Goal: Information Seeking & Learning: Learn about a topic

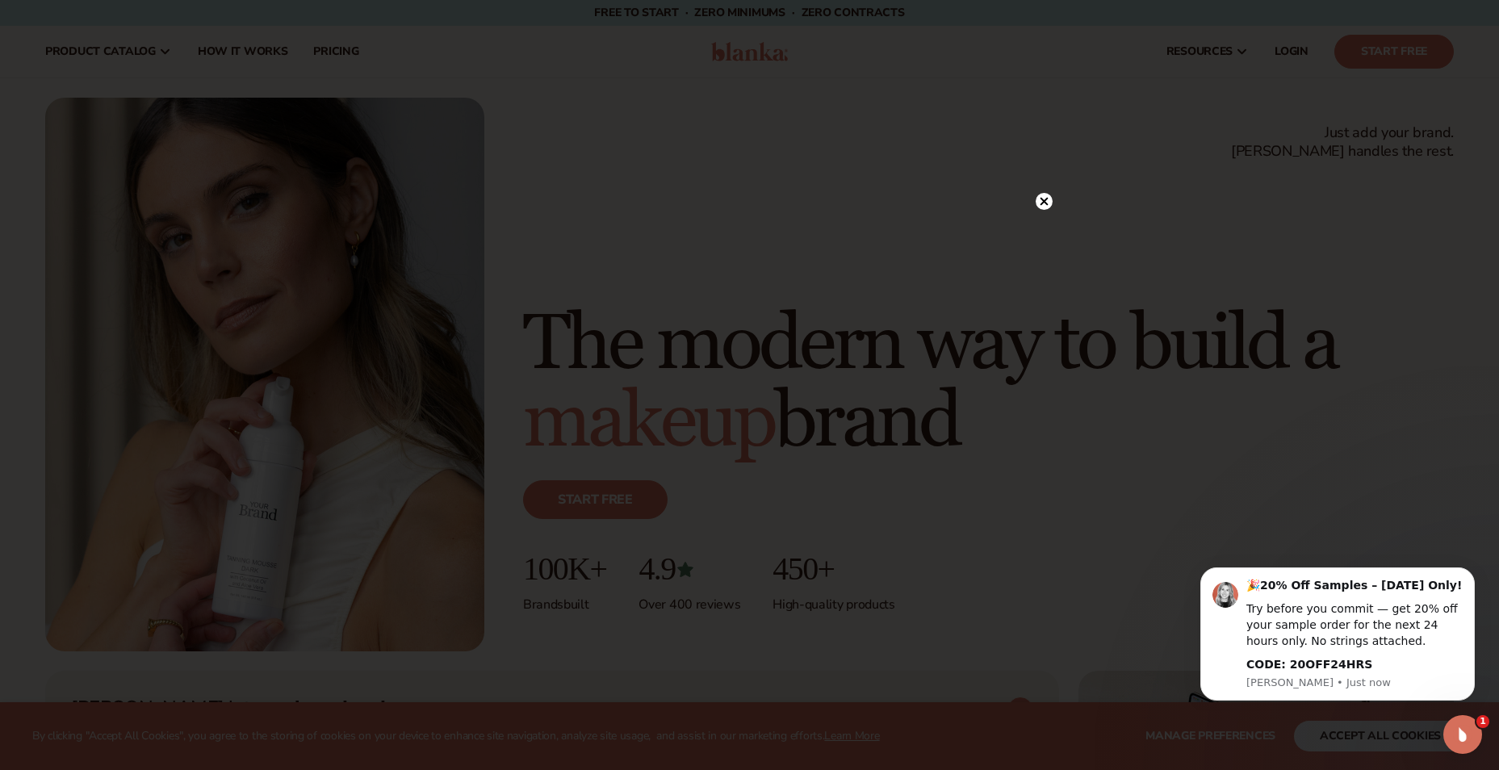
click at [1041, 200] on circle at bounding box center [1044, 201] width 17 height 17
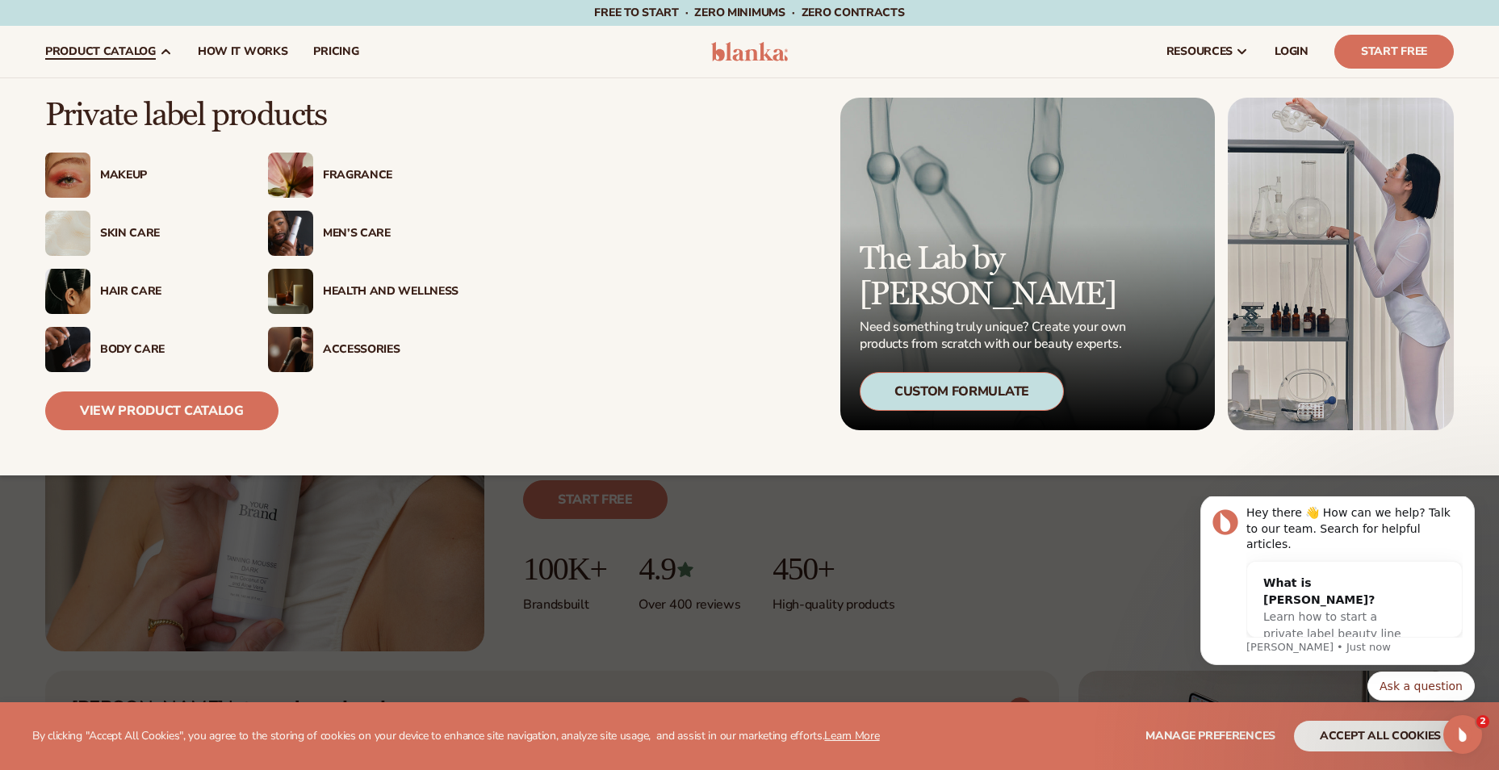
click at [136, 233] on div "Skin Care" at bounding box center [168, 234] width 136 height 14
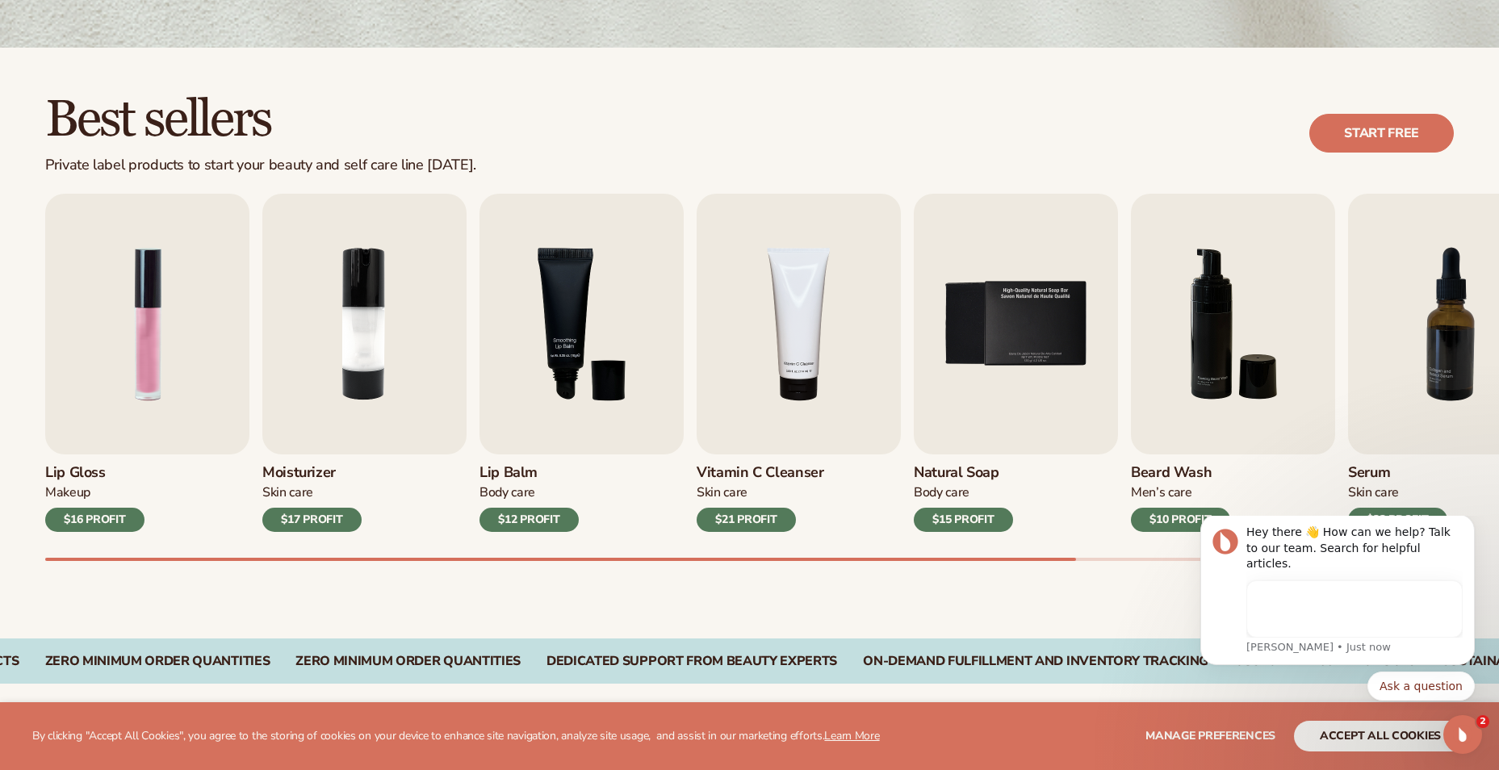
scroll to position [484, 0]
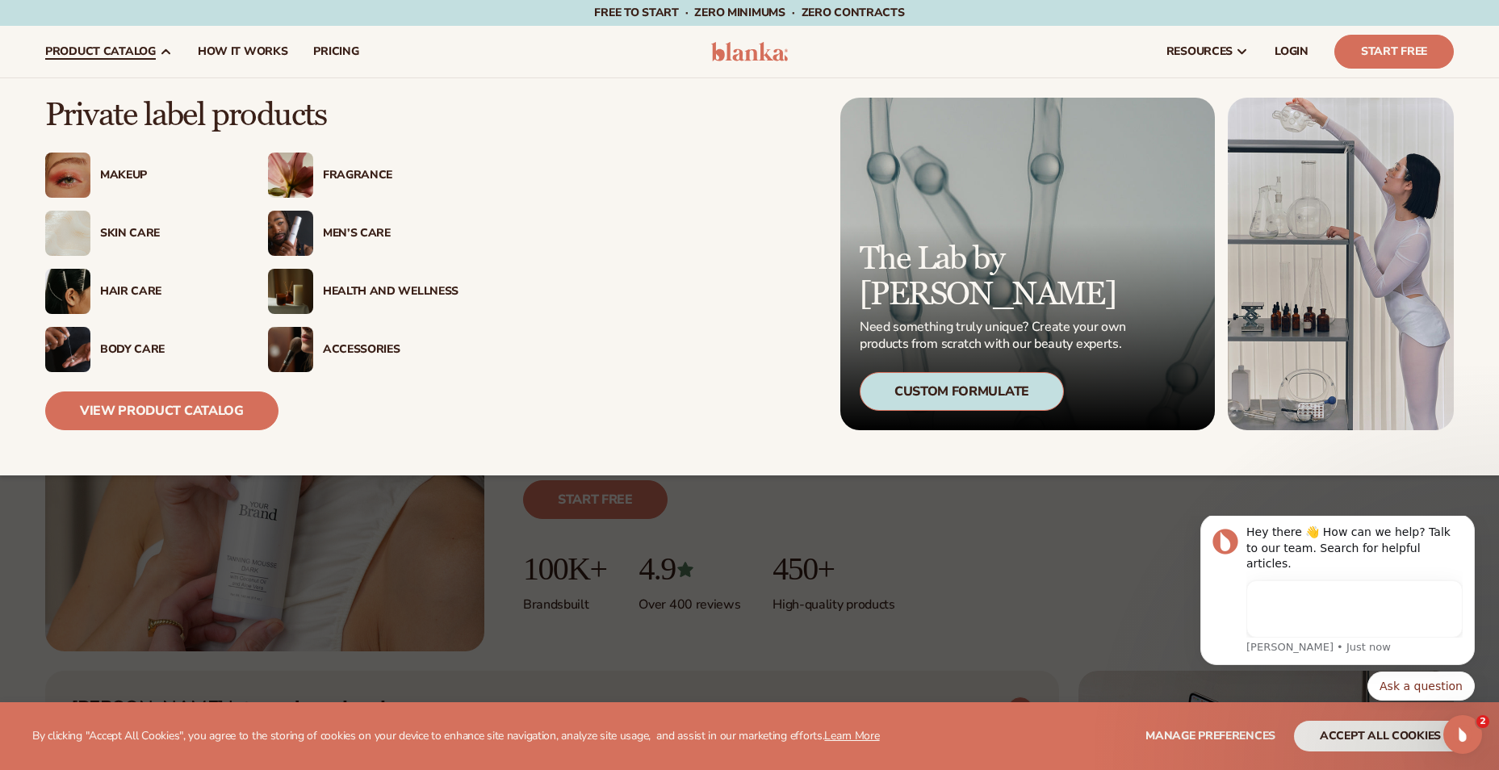
click at [373, 294] on div "Health And Wellness" at bounding box center [391, 292] width 136 height 14
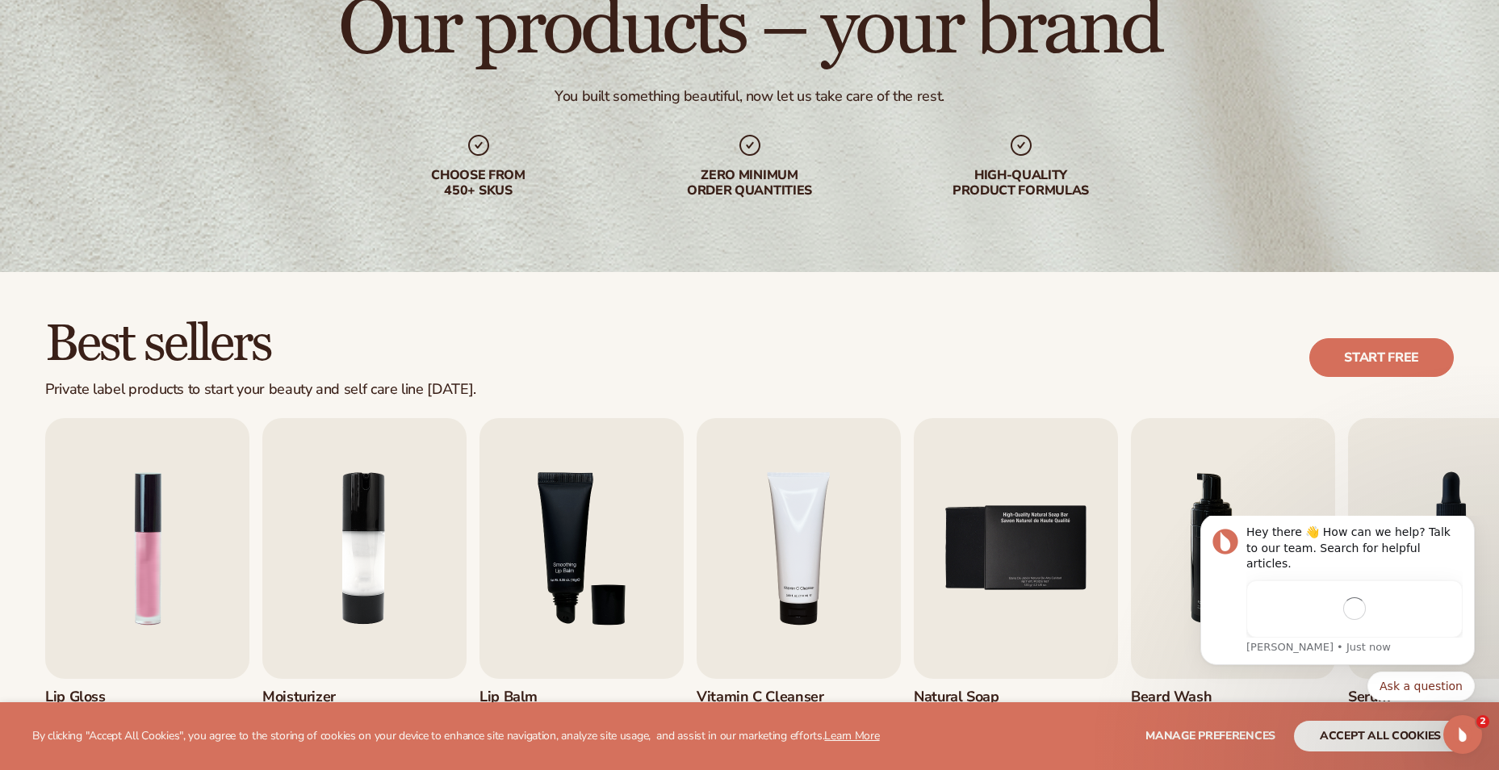
scroll to position [323, 0]
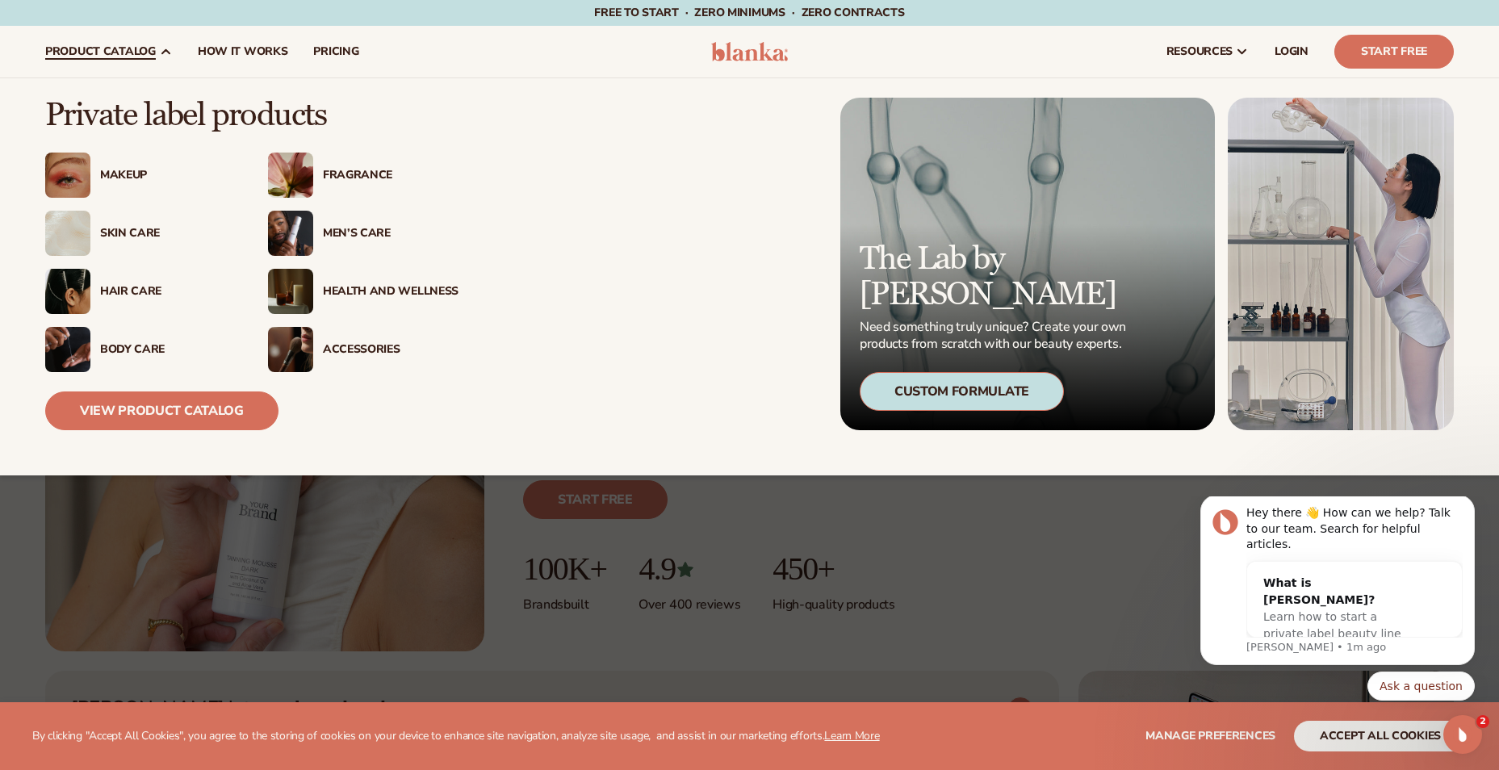
click at [132, 350] on div "Body Care" at bounding box center [168, 350] width 136 height 14
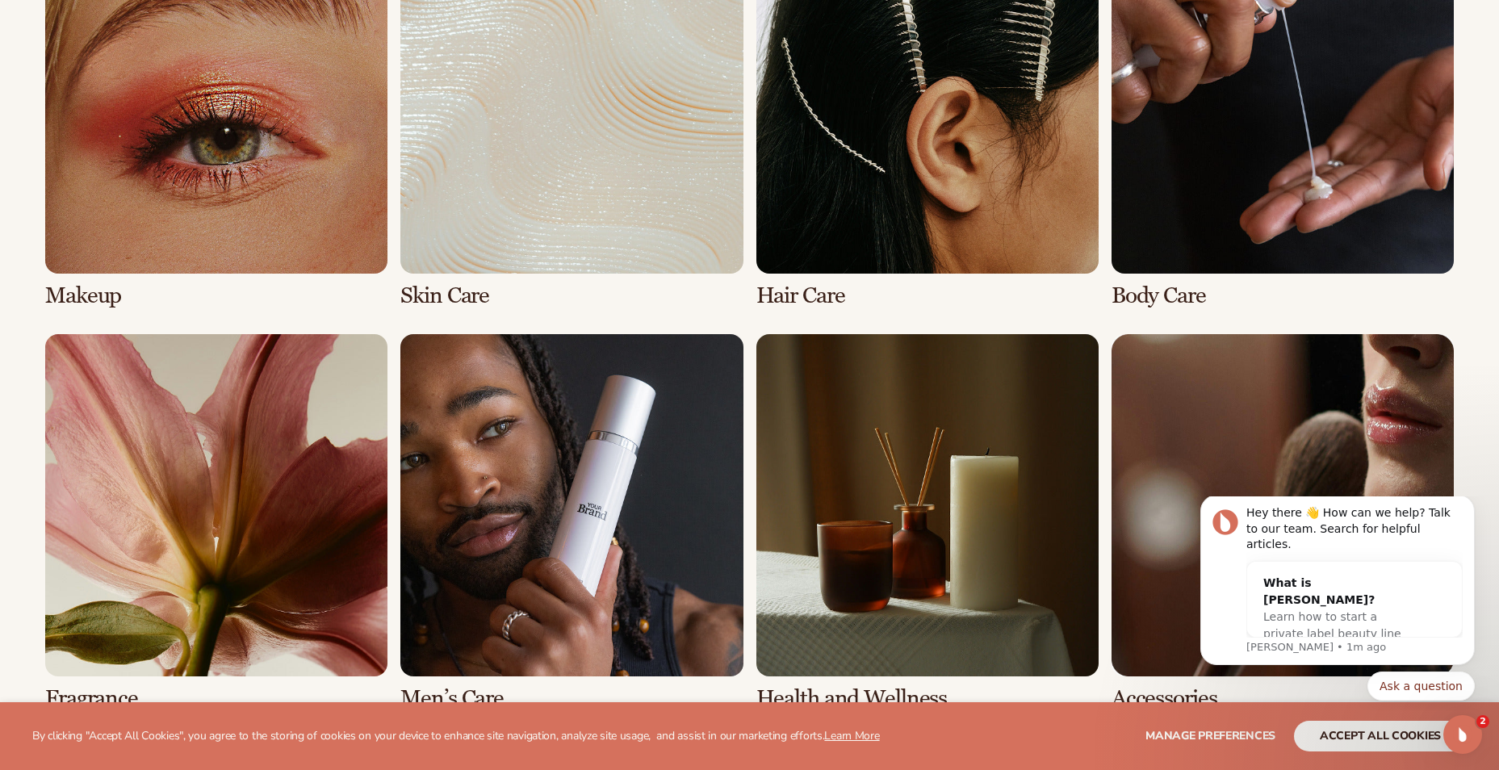
scroll to position [1465, 0]
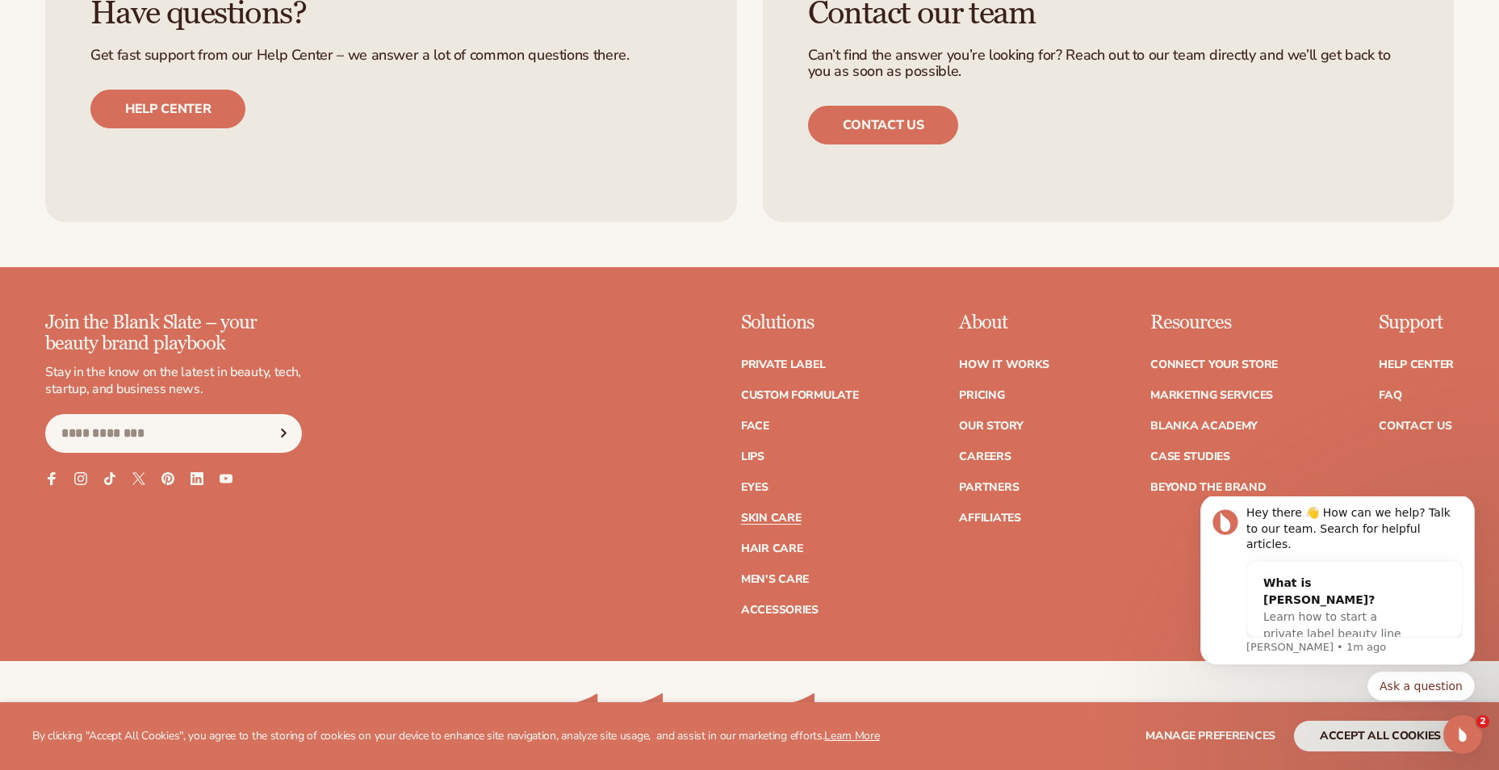
scroll to position [3270, 0]
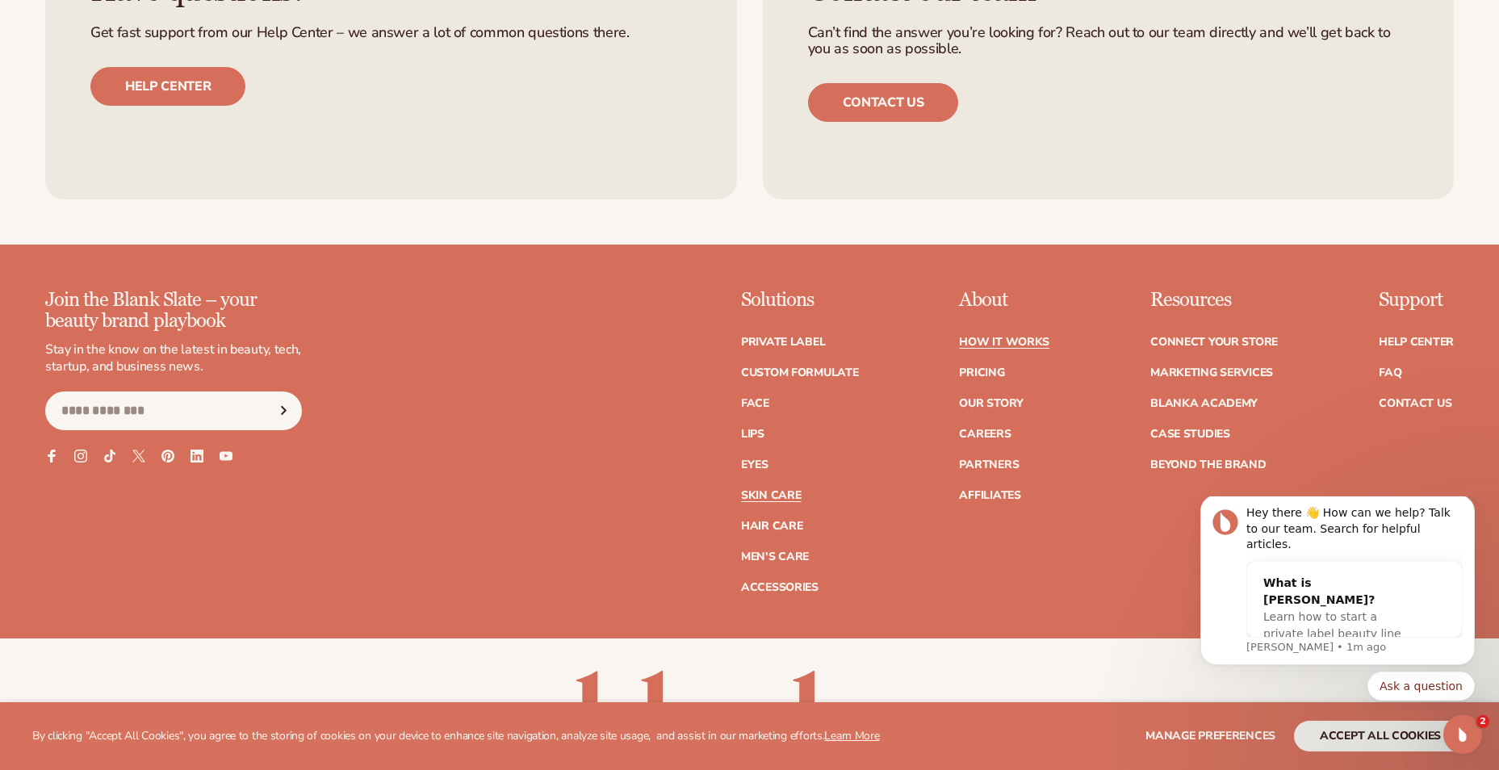
click at [1017, 341] on link "How It Works" at bounding box center [1004, 342] width 90 height 11
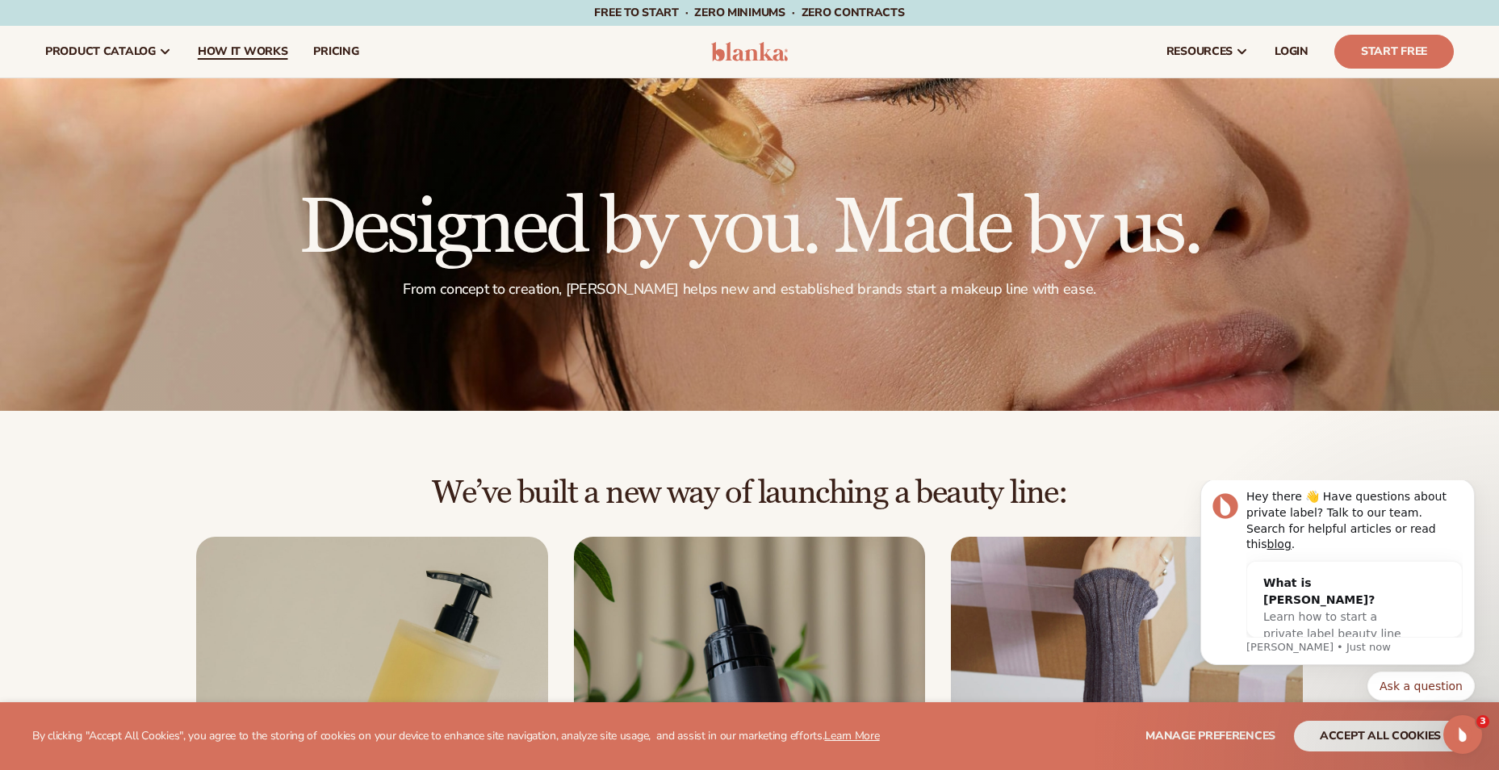
click at [246, 59] on link "How It Works" at bounding box center [243, 52] width 116 height 52
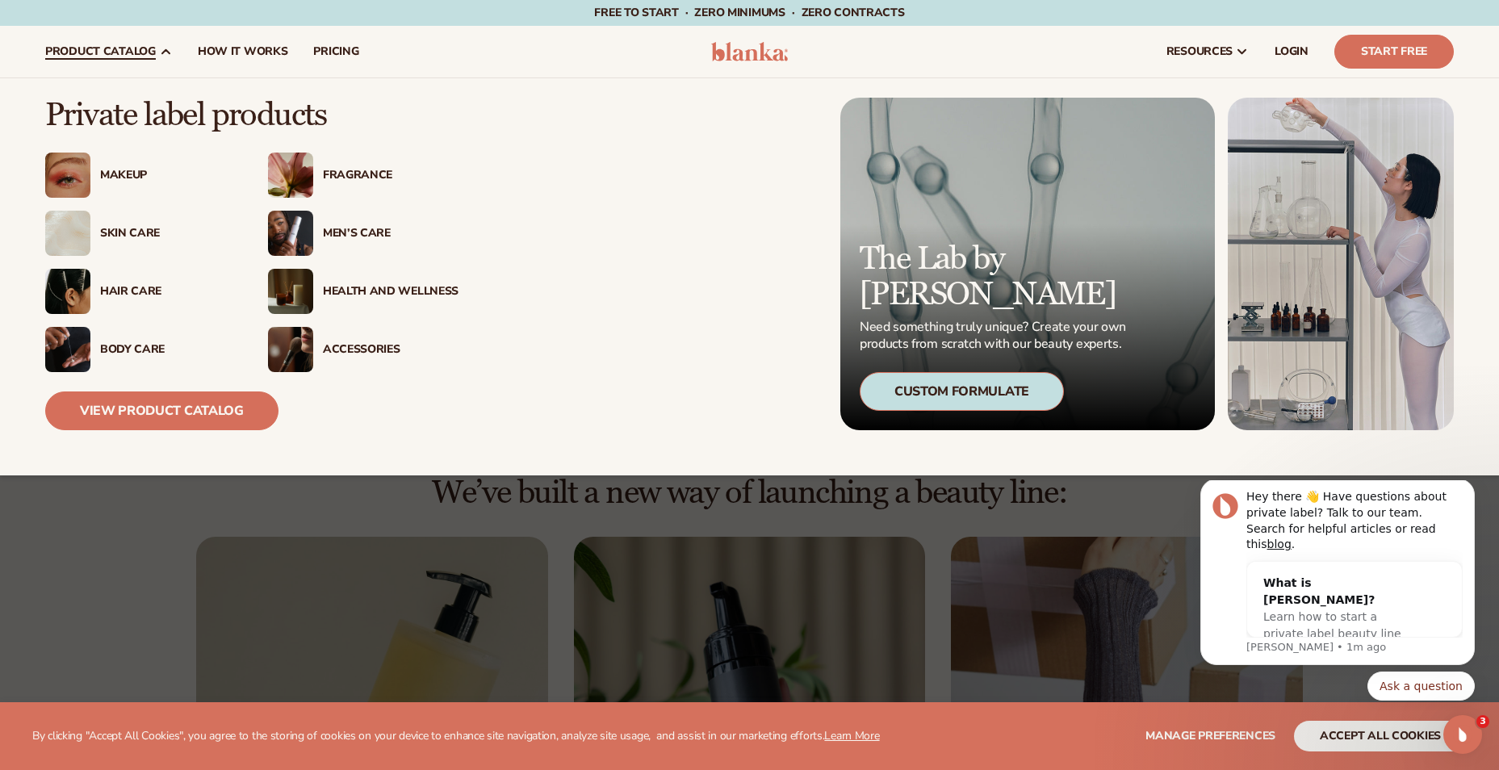
click at [147, 227] on div "Skin Care" at bounding box center [168, 234] width 136 height 14
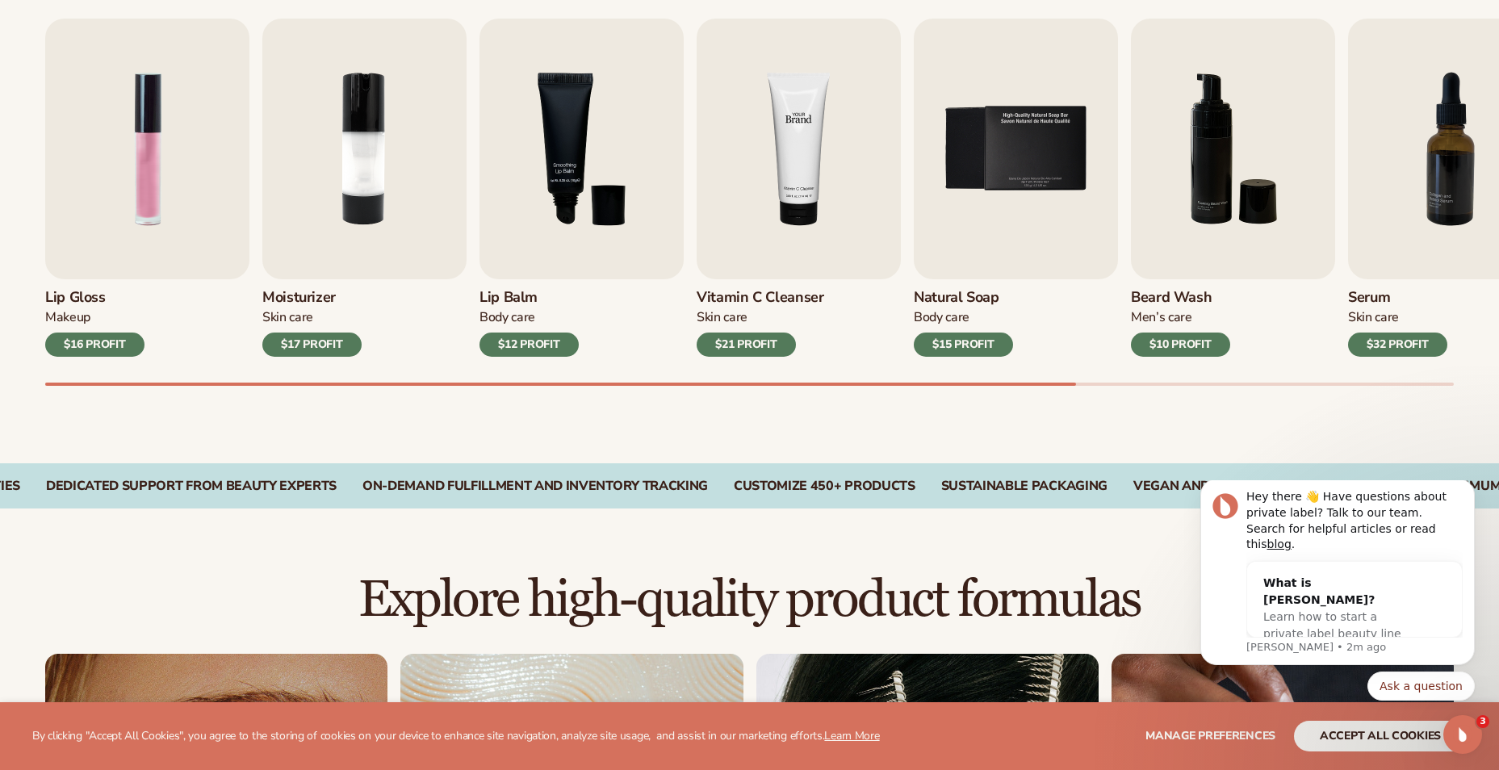
click at [818, 253] on img "4 / 9" at bounding box center [799, 149] width 204 height 261
